Goal: Transaction & Acquisition: Purchase product/service

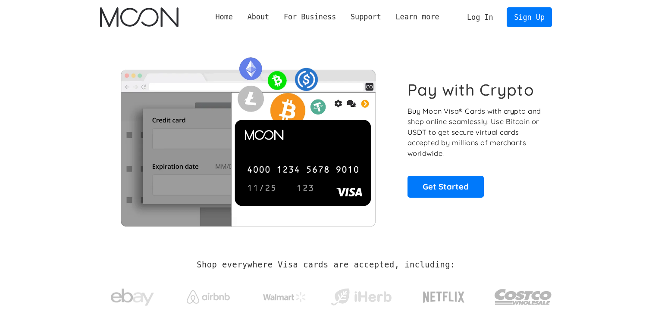
click at [463, 33] on div "Home About About Moon Careers Founder's Letter For Business Business Moon APIs …" at bounding box center [325, 17] width 477 height 34
click at [480, 12] on link "Log In" at bounding box center [479, 17] width 41 height 19
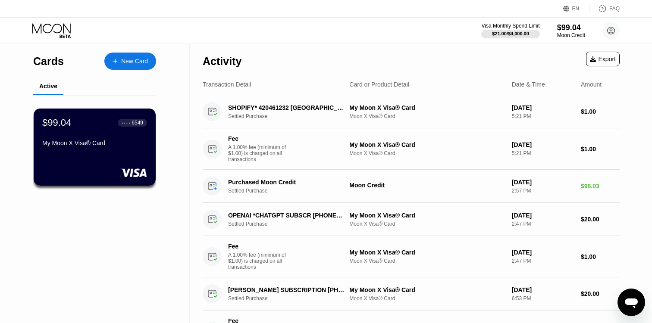
click at [540, 61] on div "Activity Export" at bounding box center [411, 59] width 417 height 30
click at [107, 150] on div "$99.04 ● ● ● ● 6549 My Moon X Visa® Card" at bounding box center [94, 147] width 123 height 78
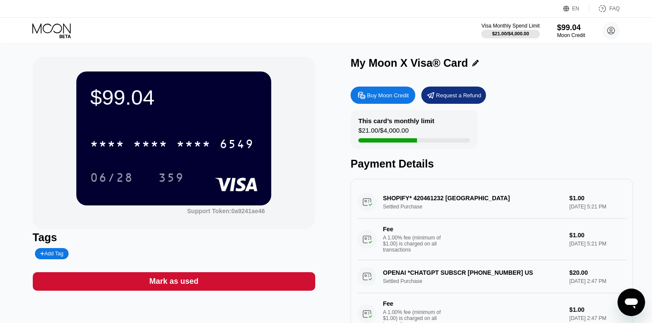
click at [388, 92] on div "Buy Moon Credit" at bounding box center [388, 95] width 42 height 7
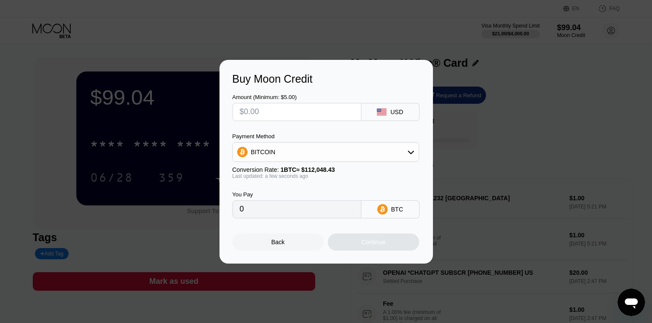
click at [302, 113] on input "text" at bounding box center [297, 111] width 114 height 17
type input "$1"
type input "0.00000893"
type input "$19"
type input "0.00016957"
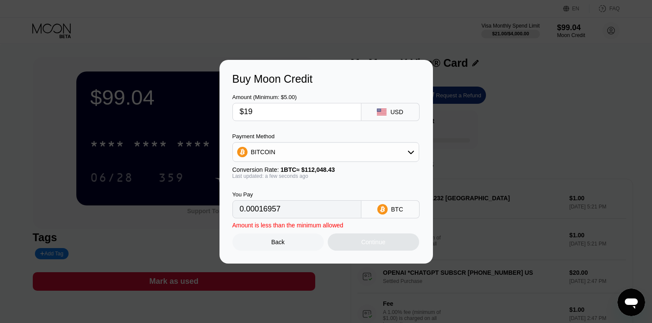
type input "$198"
type input "0.00176710"
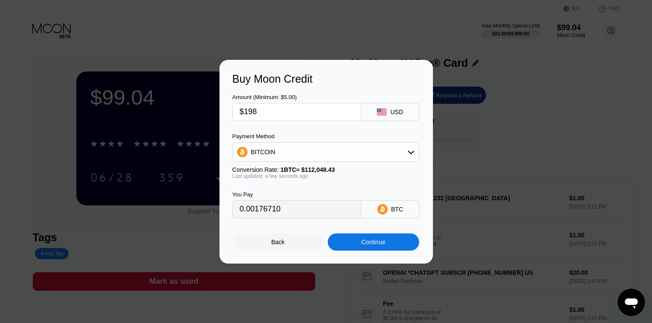
type input "$198"
click at [337, 189] on div "You Pay 0.00176710 BTC" at bounding box center [325, 198] width 187 height 39
click at [296, 159] on div "BITCOIN" at bounding box center [326, 152] width 186 height 17
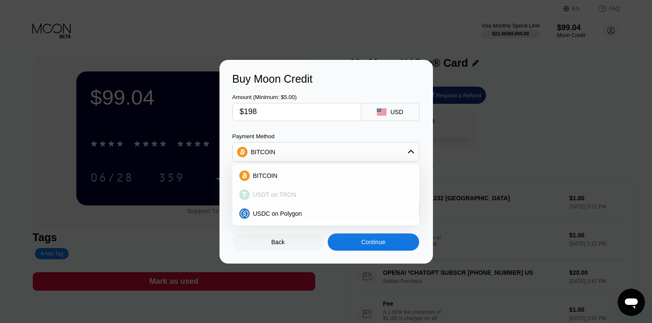
click at [287, 191] on div "USDT on TRON" at bounding box center [325, 194] width 181 height 17
type input "200.00"
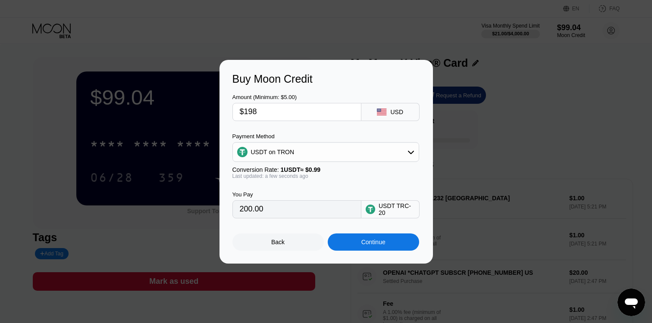
click at [338, 191] on div "You Pay" at bounding box center [296, 194] width 129 height 6
click at [272, 113] on input "$198" at bounding box center [297, 111] width 114 height 17
type input "$19"
type input "19.19"
type input "$199"
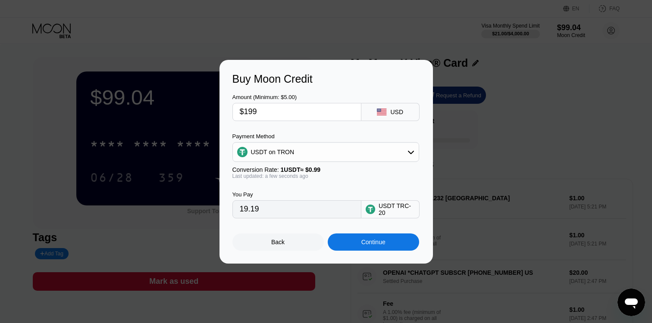
type input "201.01"
type input "$19"
type input "19.19"
type input "$198"
type input "200.00"
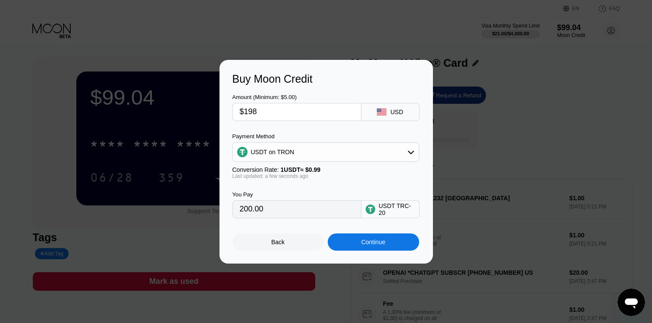
type input "$19"
type input "19.19"
type input "$197"
type input "198.99"
type input "$197.5"
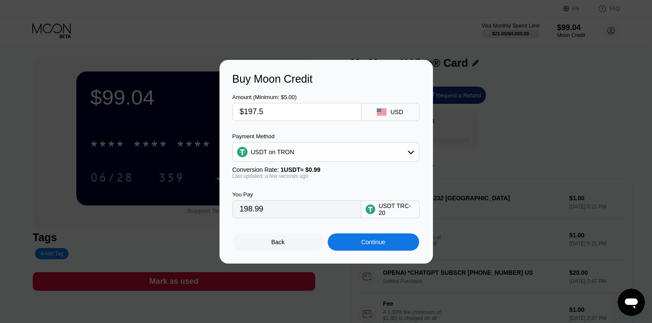
type input "199.49"
type input "$197."
type input "198.99"
type input "$197.9"
type input "199.90"
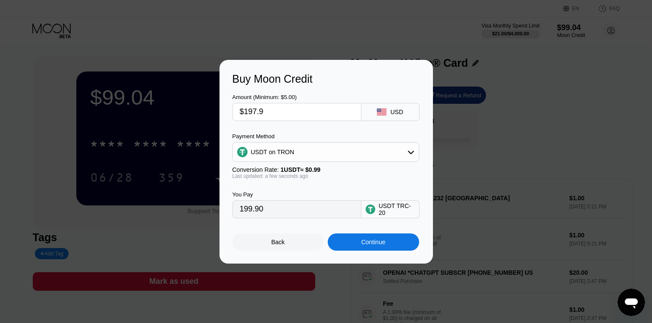
drag, startPoint x: 284, startPoint y: 114, endPoint x: 204, endPoint y: 109, distance: 79.9
click at [204, 109] on div "Buy Moon Credit Amount (Minimum: $5.00) $197.9 USD Payment Method USDT on TRON …" at bounding box center [326, 162] width 652 height 204
type input "$1"
type input "1.01"
type input "$19"
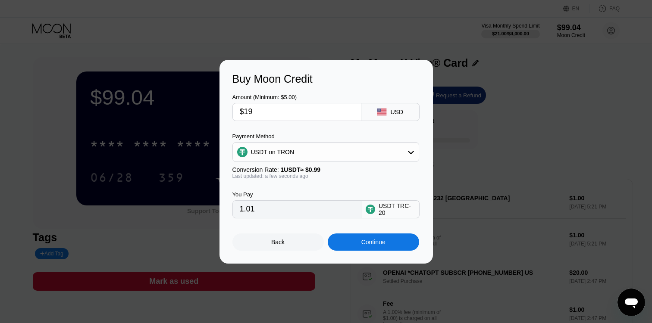
type input "19.19"
type input "$199"
type input "201.01"
type input "$19"
type input "19.19"
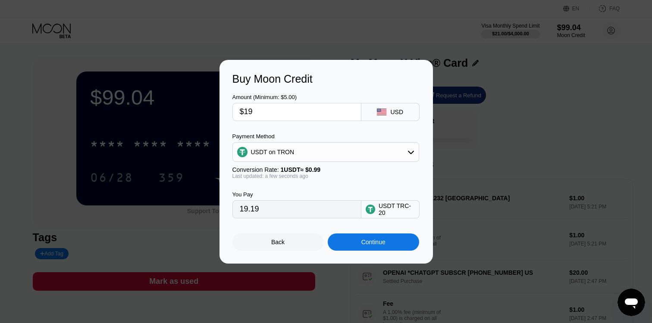
type input "$197"
type input "198.99"
type input "$19"
type input "19.19"
type input "$198"
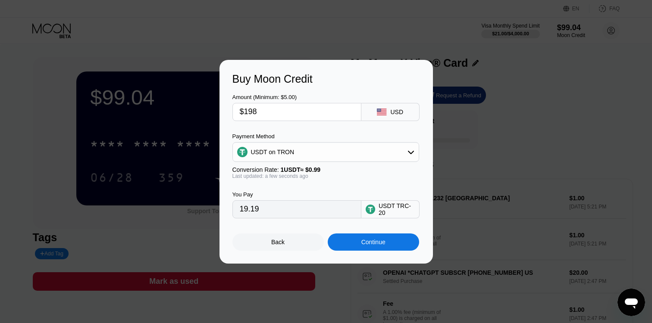
type input "200.00"
click at [366, 244] on div "Continue" at bounding box center [373, 242] width 24 height 7
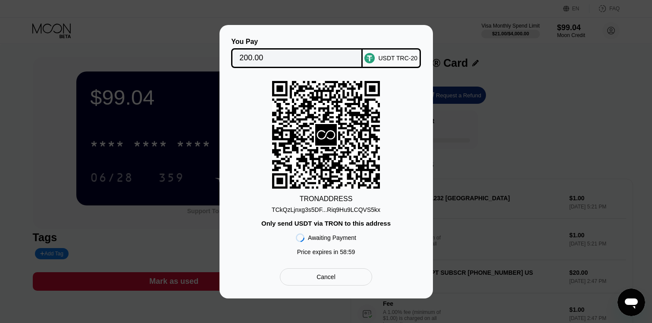
click at [263, 59] on input "200.00" at bounding box center [296, 58] width 115 height 17
click at [326, 212] on div "TCkQzLjnxg3s5DF...Riq9Hu9LCQVS5kx" at bounding box center [326, 209] width 109 height 7
click at [323, 135] on icon at bounding box center [326, 135] width 22 height 22
click at [319, 56] on input "200.00" at bounding box center [296, 58] width 115 height 17
click at [284, 58] on input "200.00" at bounding box center [296, 58] width 115 height 17
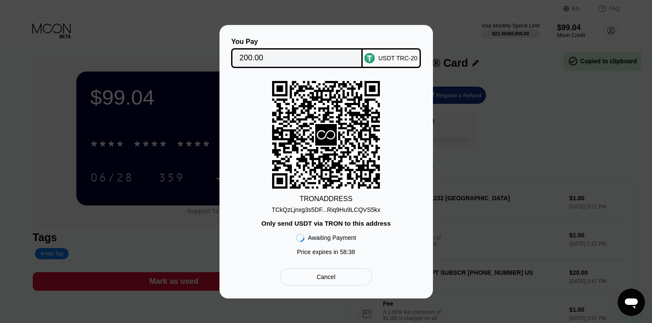
click at [334, 144] on icon at bounding box center [326, 135] width 22 height 22
click at [309, 84] on icon at bounding box center [326, 135] width 108 height 106
click at [354, 153] on rect at bounding box center [326, 135] width 108 height 108
click at [333, 112] on icon at bounding box center [326, 135] width 108 height 106
click at [322, 209] on div "TCkQzLjnxg3s5DF...Riq9Hu9LCQVS5kx" at bounding box center [326, 209] width 109 height 7
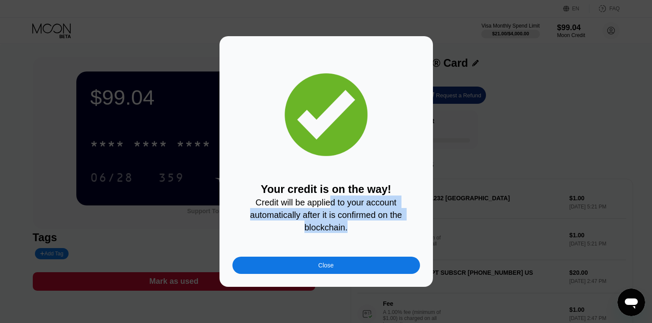
drag, startPoint x: 331, startPoint y: 205, endPoint x: 364, endPoint y: 235, distance: 44.9
click at [364, 235] on div "Your credit is on the way! Credit will be applied to your account automatically…" at bounding box center [325, 161] width 187 height 225
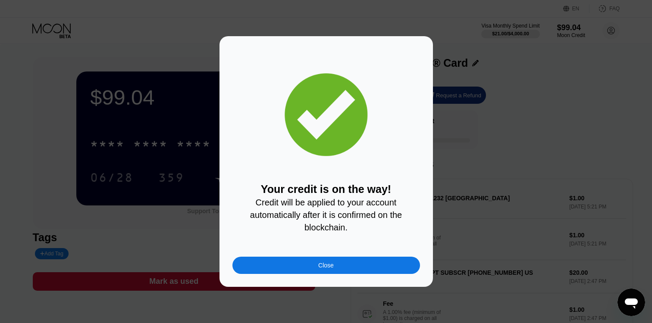
click at [356, 275] on div "Your credit is on the way! Credit will be applied to your account automatically…" at bounding box center [325, 161] width 213 height 251
click at [364, 265] on div "Close" at bounding box center [325, 265] width 187 height 17
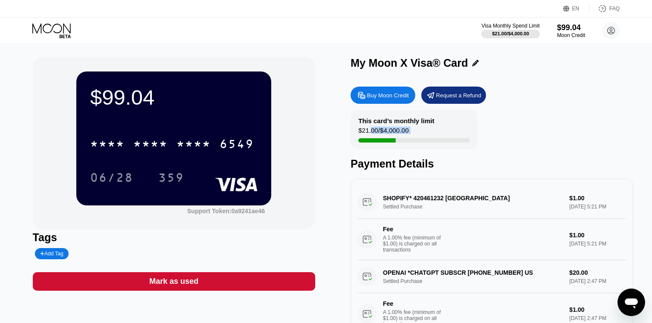
drag, startPoint x: 370, startPoint y: 129, endPoint x: 453, endPoint y: 141, distance: 83.9
click at [453, 141] on div "This card’s monthly limit $21.00 / $4,000.00" at bounding box center [413, 129] width 127 height 39
click at [453, 141] on div at bounding box center [414, 140] width 112 height 4
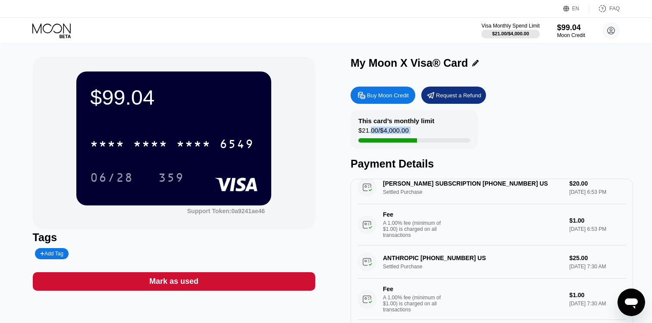
scroll to position [164, 0]
click at [314, 146] on div "$99.04 * * * * * * * * * * * * 6549 06/28 359 Support Token: 0a9241ae46" at bounding box center [174, 143] width 282 height 172
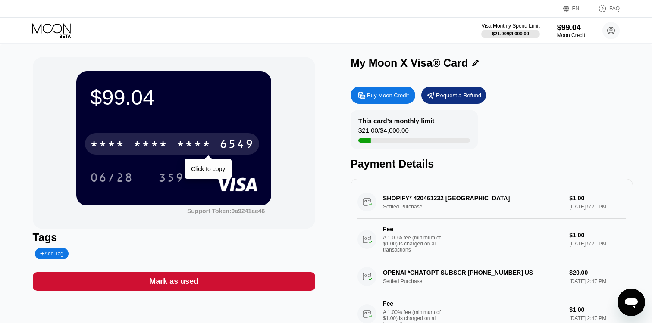
click at [190, 147] on div "* * * *" at bounding box center [193, 145] width 34 height 14
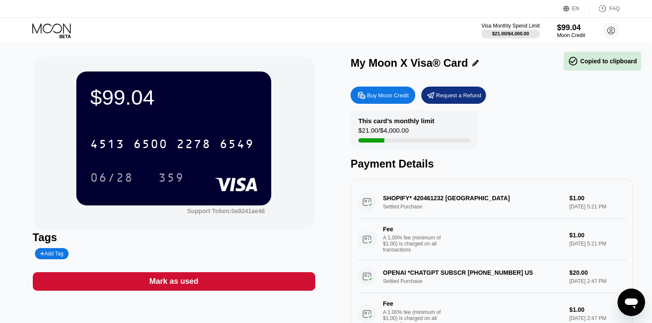
click at [202, 115] on div "$99.04 4513 6500 2278 6549 06/28 359" at bounding box center [173, 139] width 195 height 134
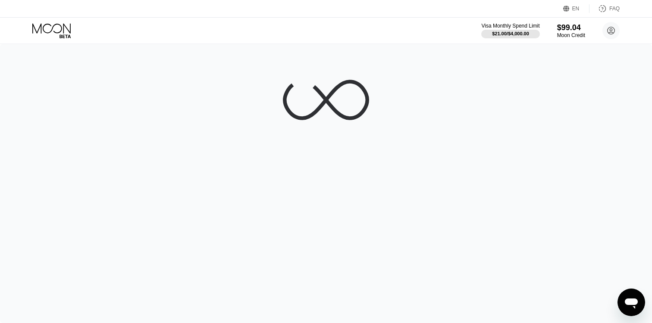
click at [560, 14] on div "EN Language Select an item Save FAQ" at bounding box center [326, 9] width 652 height 18
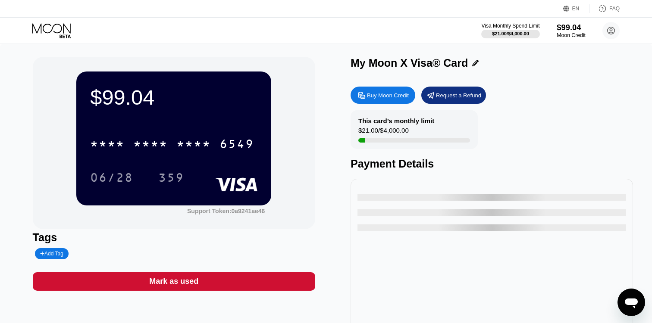
click at [566, 29] on div "$99.04" at bounding box center [570, 27] width 29 height 9
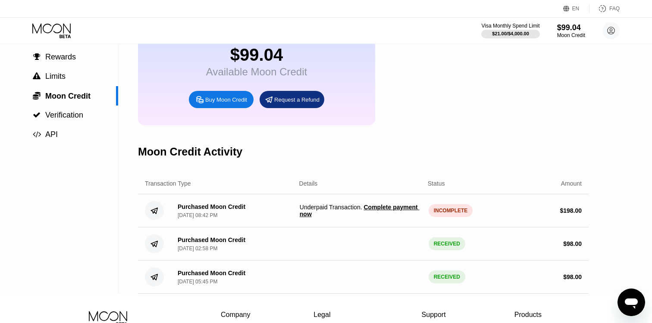
scroll to position [125, 0]
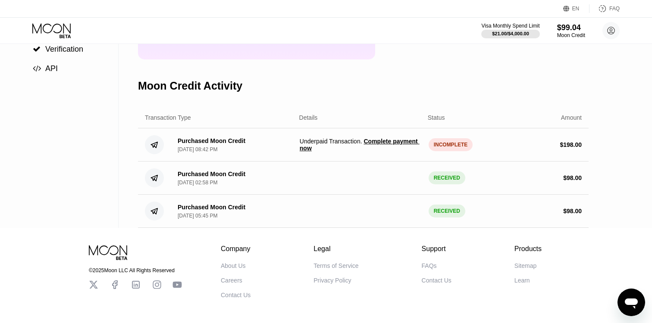
drag, startPoint x: 323, startPoint y: 138, endPoint x: 361, endPoint y: 154, distance: 41.5
click at [361, 153] on div "Purchased Moon Credit Sep 23, 2025, 08:42 PM Underpaid Transaction . Complete p…" at bounding box center [363, 144] width 450 height 33
click at [303, 144] on span "Underpaid Transaction . Complete payment now" at bounding box center [361, 145] width 122 height 14
copy span "Underpaid"
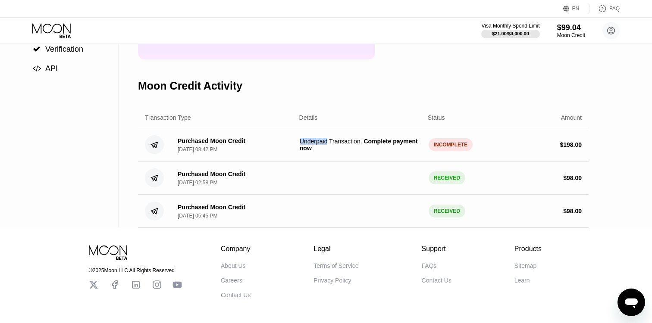
click at [387, 154] on div "Purchased Moon Credit Sep 23, 2025, 08:42 PM Underpaid Transaction . Complete p…" at bounding box center [363, 144] width 450 height 33
click at [377, 143] on span "Complete payment now" at bounding box center [360, 145] width 120 height 14
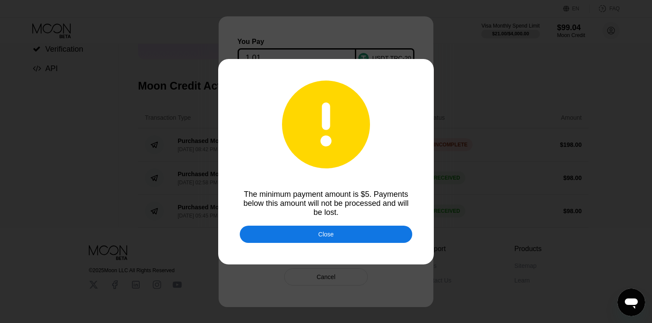
click at [350, 233] on div "Close" at bounding box center [326, 234] width 172 height 17
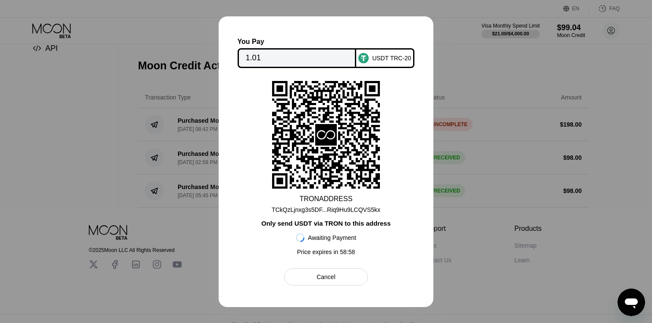
scroll to position [144, 0]
click at [344, 275] on div "Cancel" at bounding box center [325, 277] width 83 height 17
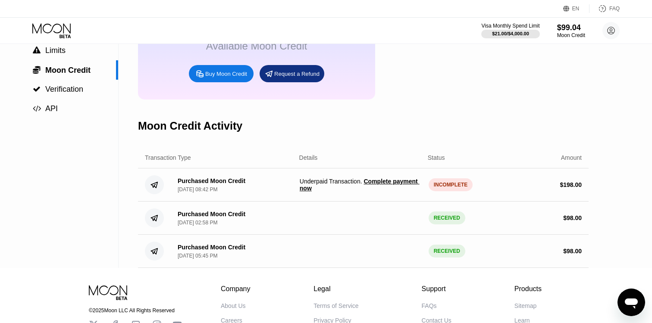
scroll to position [85, 0]
drag, startPoint x: 223, startPoint y: 182, endPoint x: 264, endPoint y: 195, distance: 43.1
click at [264, 195] on div "Purchased Moon Credit Sep 23, 2025, 08:42 PM Underpaid Transaction . Complete p…" at bounding box center [363, 184] width 450 height 33
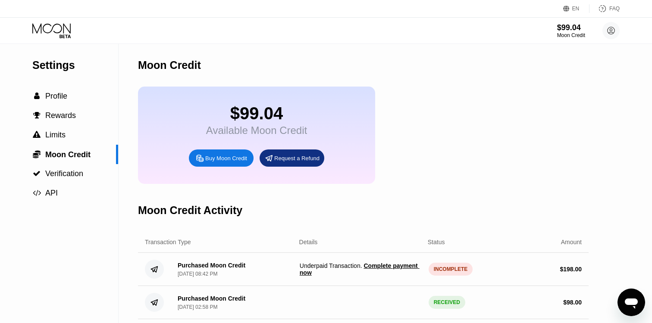
scroll to position [53, 0]
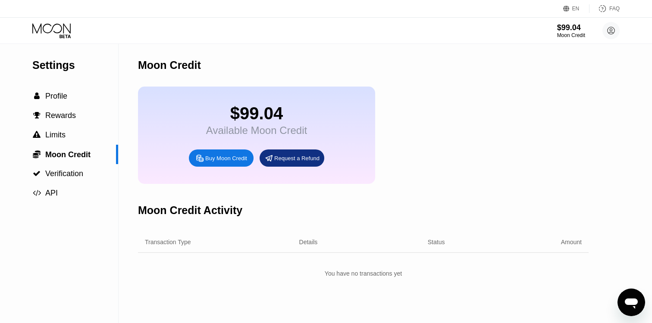
scroll to position [158, 0]
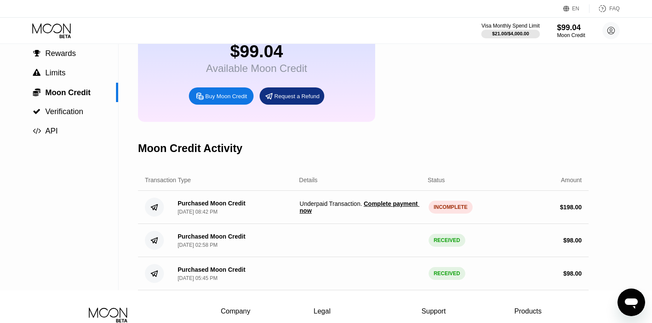
scroll to position [76, 0]
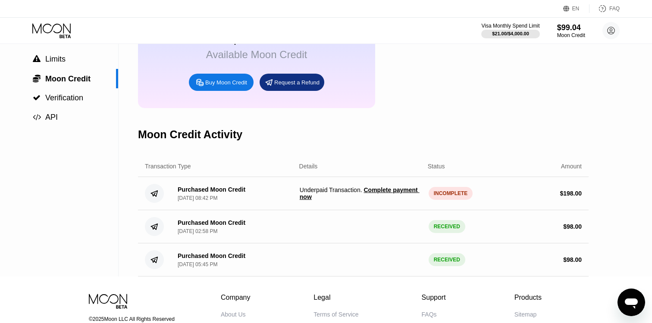
click at [324, 197] on span "Complete payment now" at bounding box center [360, 194] width 120 height 14
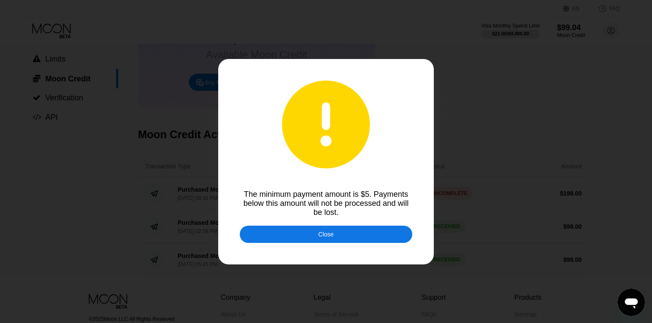
click at [341, 237] on div "Close" at bounding box center [326, 234] width 172 height 17
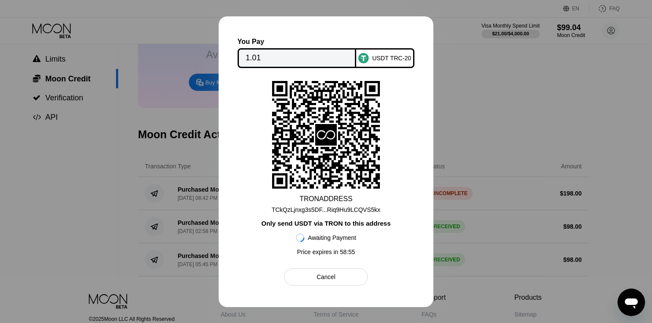
click at [348, 227] on div "Awaiting Payment Price expires in 58 : 55" at bounding box center [326, 243] width 60 height 33
click at [339, 212] on div "TCkQzLjnxg3s5DF...Riq9Hu9LCQVS5kx" at bounding box center [326, 209] width 109 height 7
click at [291, 57] on input "1.01" at bounding box center [297, 58] width 103 height 17
click at [384, 60] on div "USDT TRC-20" at bounding box center [391, 58] width 39 height 7
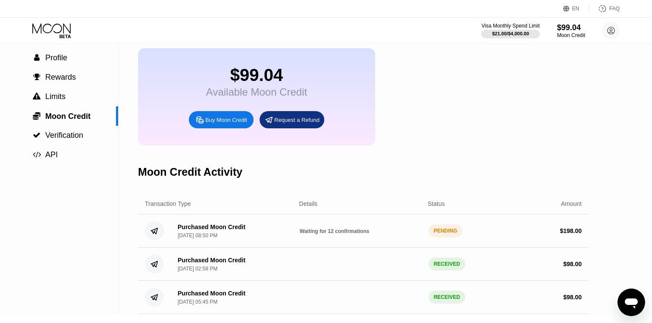
scroll to position [51, 0]
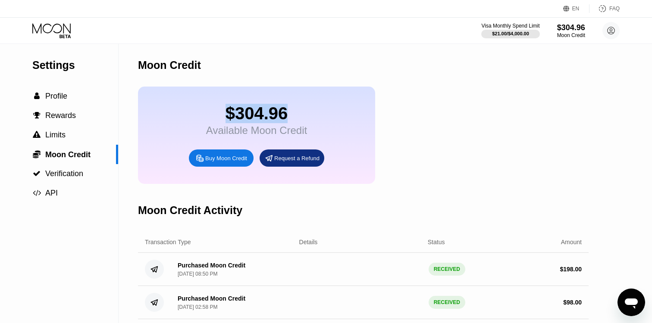
drag, startPoint x: 225, startPoint y: 116, endPoint x: 349, endPoint y: 116, distance: 124.6
click at [349, 116] on div "$304.96 Available Moon Credit Buy Moon Credit Request a Refund" at bounding box center [256, 135] width 237 height 97
click at [349, 104] on div "$304.96 Available Moon Credit Buy Moon Credit Request a Refund" at bounding box center [256, 135] width 237 height 97
click at [282, 113] on div "$304.96" at bounding box center [256, 113] width 101 height 19
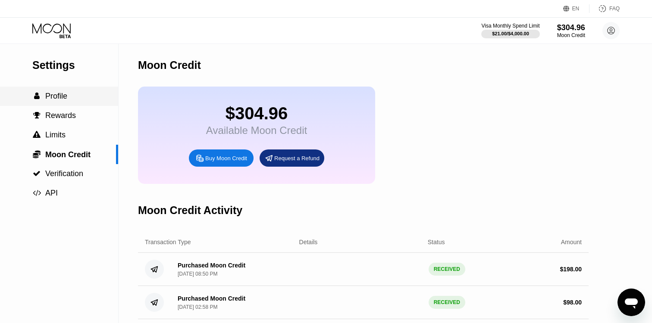
click at [69, 92] on div " Profile" at bounding box center [59, 96] width 118 height 9
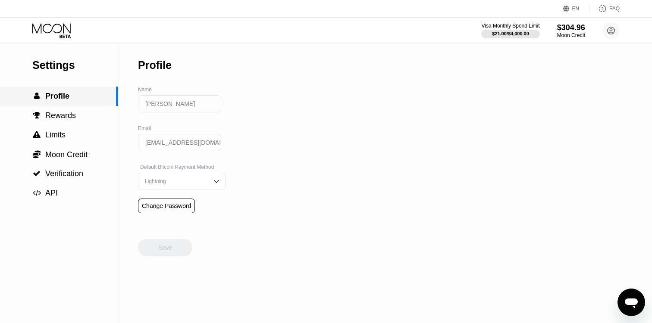
click at [69, 71] on div "Settings" at bounding box center [75, 65] width 86 height 12
click at [62, 64] on div "Settings" at bounding box center [75, 65] width 86 height 12
click at [81, 132] on div " Limits" at bounding box center [59, 135] width 118 height 9
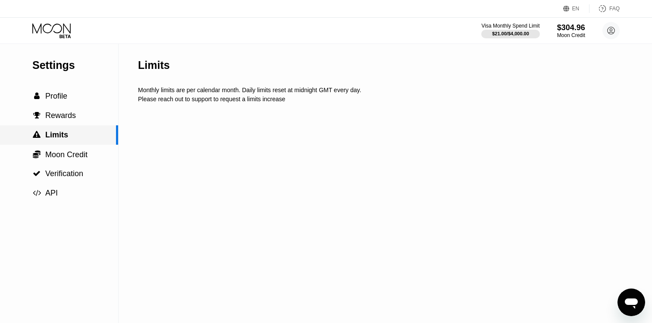
click at [87, 159] on div " Moon Credit" at bounding box center [59, 154] width 118 height 19
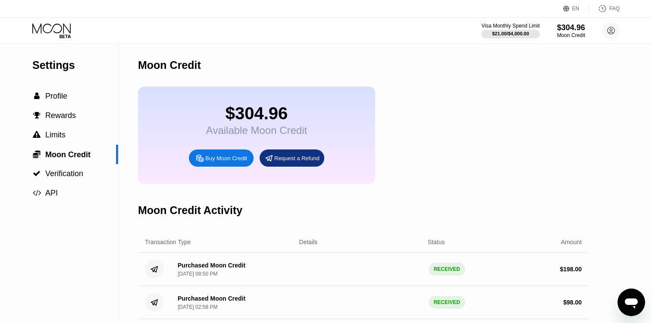
click at [56, 31] on icon at bounding box center [52, 30] width 40 height 15
